Goal: Check status

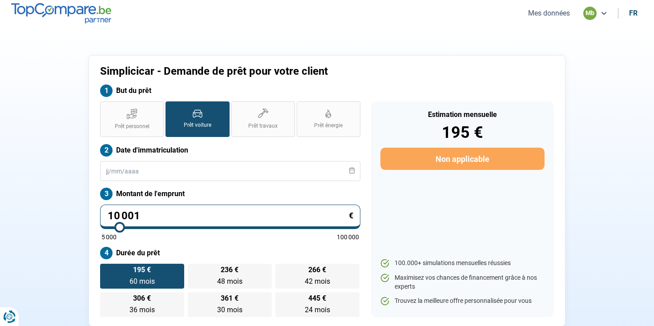
click at [544, 16] on button "Mes données" at bounding box center [548, 12] width 47 height 9
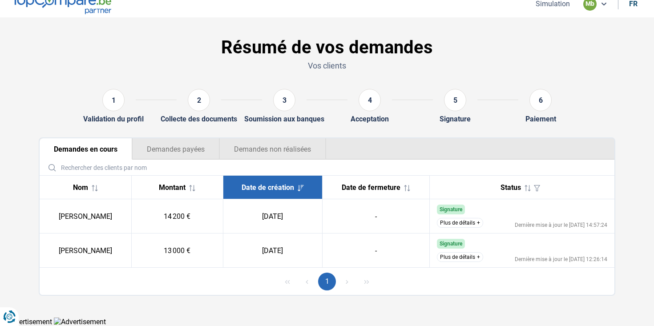
scroll to position [9, 0]
click at [446, 226] on button "Plus de détails" at bounding box center [460, 223] width 46 height 10
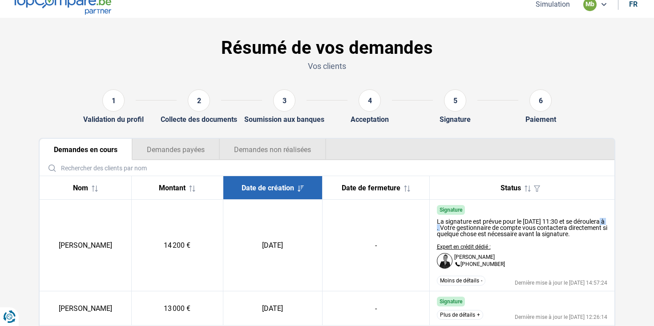
drag, startPoint x: 446, startPoint y: 226, endPoint x: 460, endPoint y: 225, distance: 14.3
click at [460, 225] on div "La signature est prévue pour le [DATE] 11:30 et se déroulera à . Votre gestionn…" at bounding box center [522, 227] width 171 height 19
click at [475, 231] on div "La signature est prévue pour le [DATE] 11:30 et se déroulera à . Votre gestionn…" at bounding box center [522, 227] width 171 height 19
click at [474, 232] on div "La signature est prévue pour le [DATE] 11:30 et se déroulera à . Votre gestionn…" at bounding box center [522, 227] width 171 height 19
click at [471, 224] on div "La signature est prévue pour le [DATE] 11:30 et se déroulera à . Votre gestionn…" at bounding box center [522, 227] width 171 height 19
